Goal: Navigation & Orientation: Find specific page/section

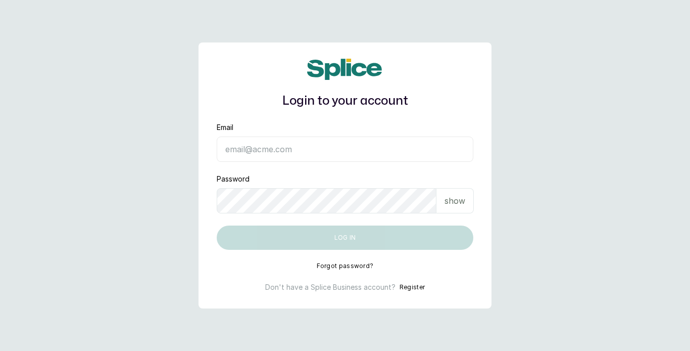
type input "[EMAIL_ADDRESS][DOMAIN_NAME]"
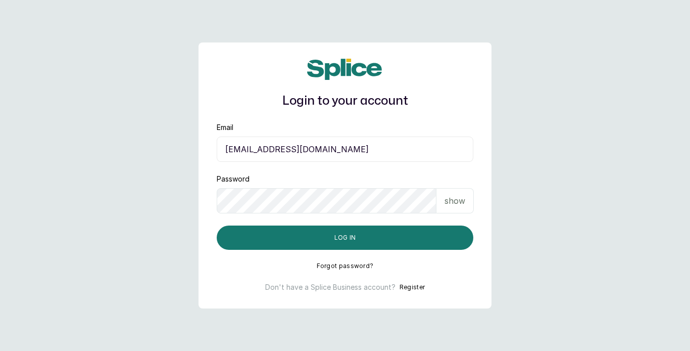
click at [455, 202] on p "show" at bounding box center [455, 201] width 21 height 12
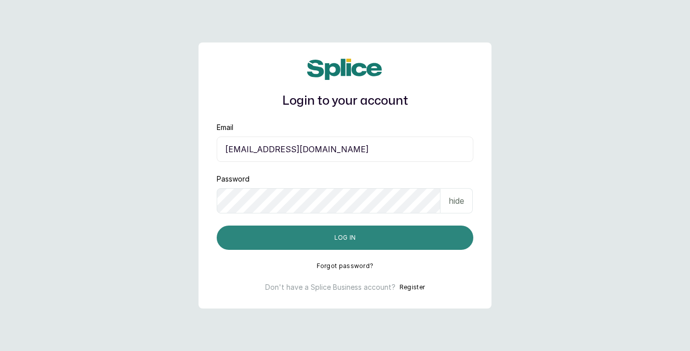
click at [373, 236] on button "Log in" at bounding box center [345, 237] width 257 height 24
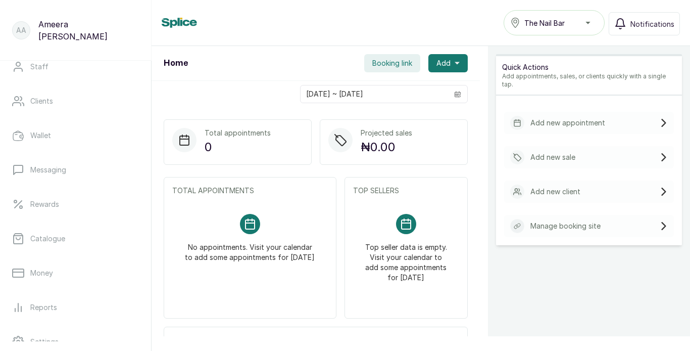
scroll to position [124, 0]
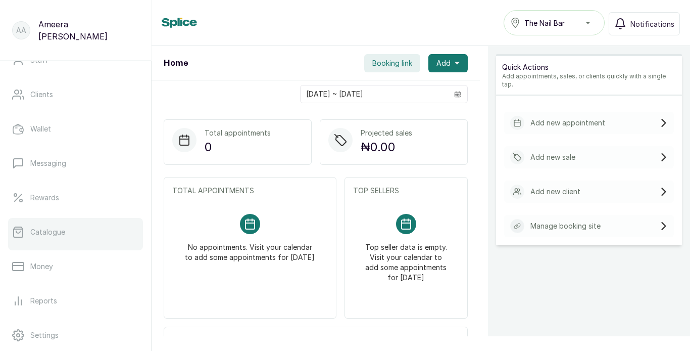
click at [56, 236] on p "Catalogue" at bounding box center [47, 232] width 35 height 10
